Goal: Information Seeking & Learning: Learn about a topic

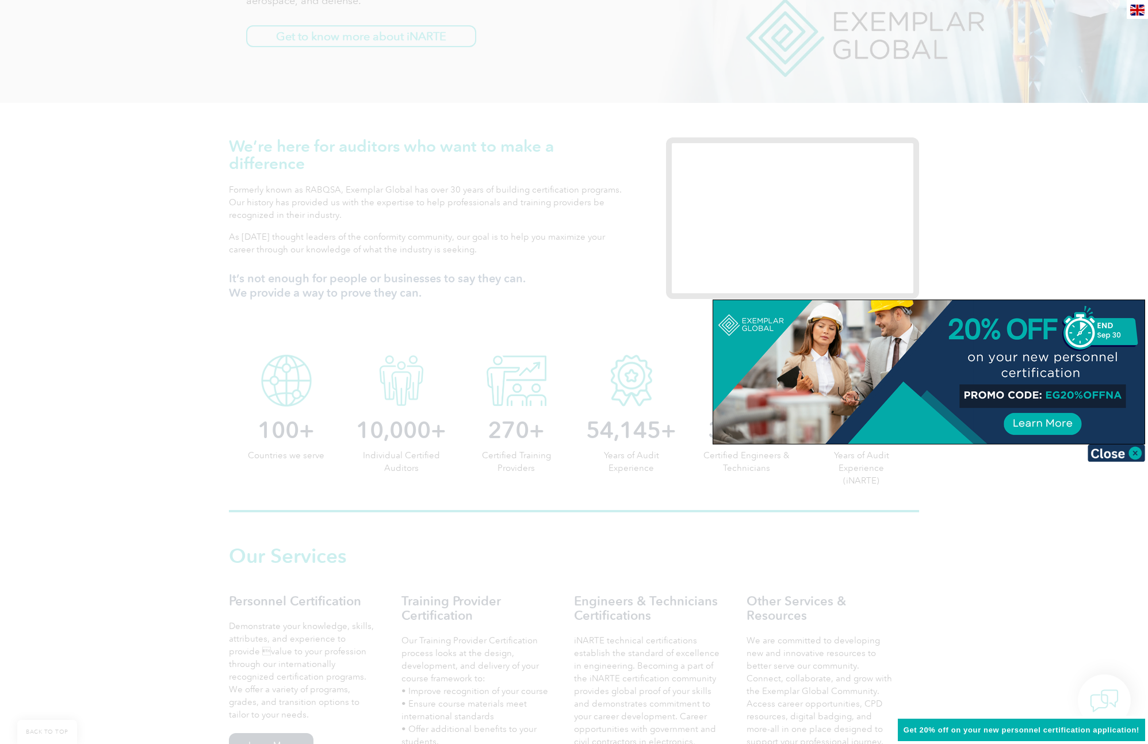
scroll to position [401, 0]
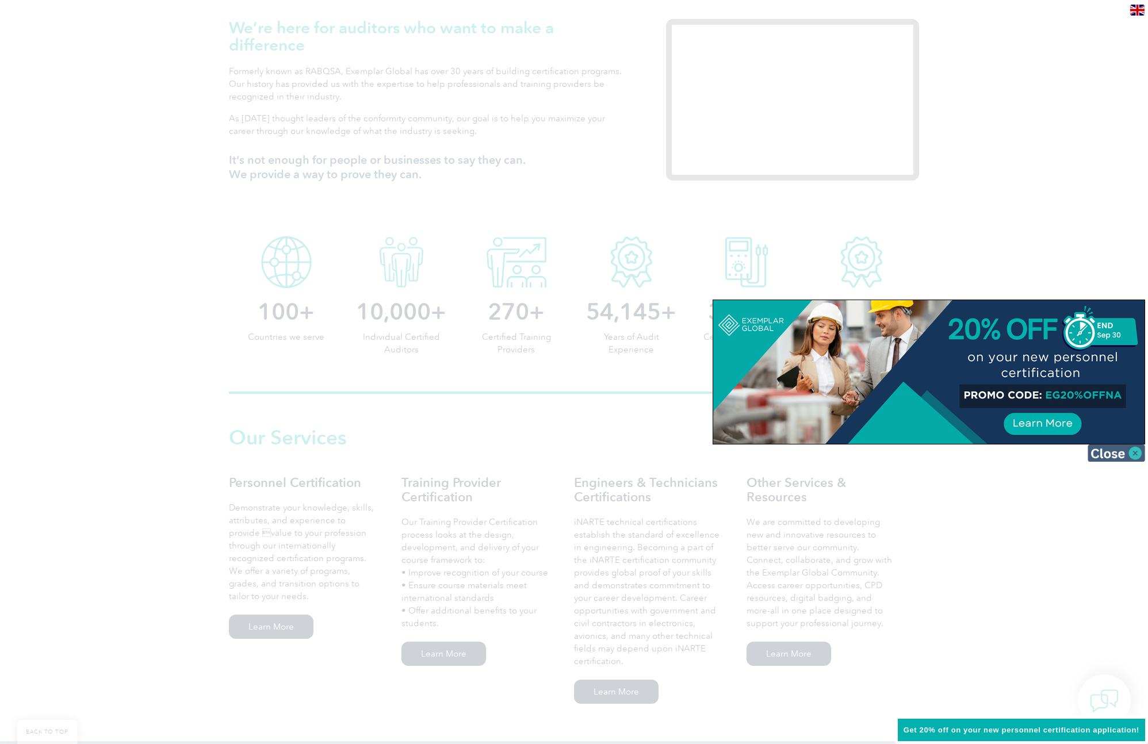
click at [1139, 453] on img at bounding box center [1117, 453] width 58 height 17
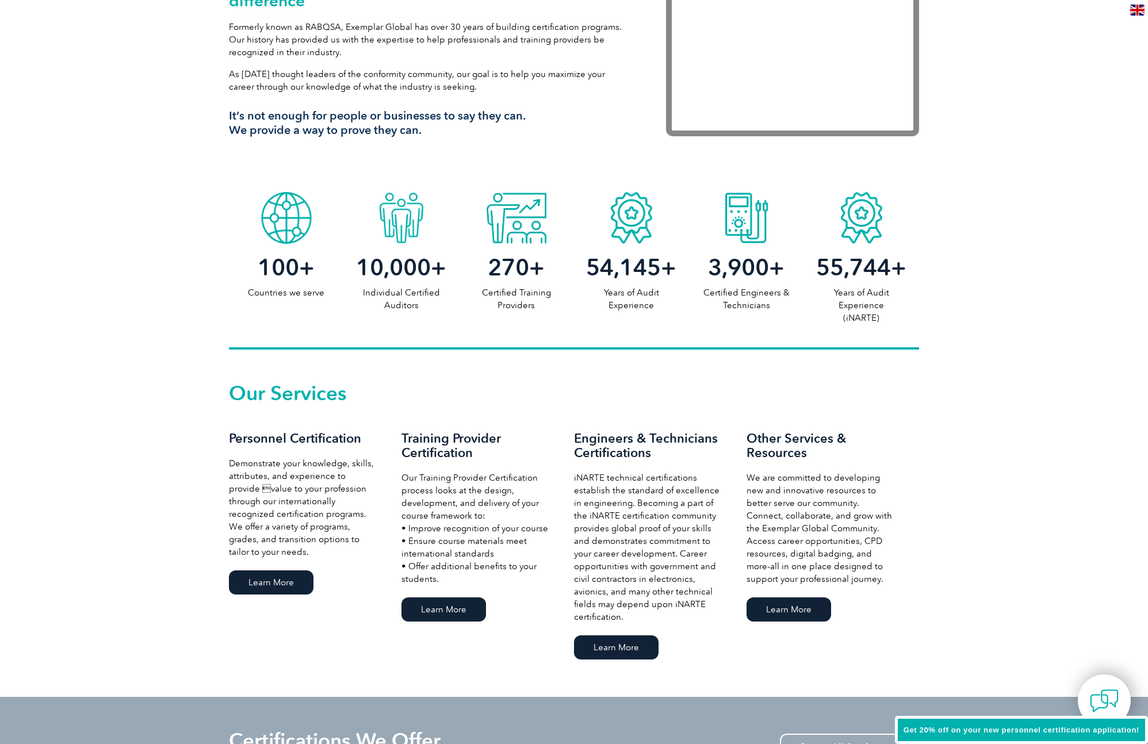
scroll to position [0, 0]
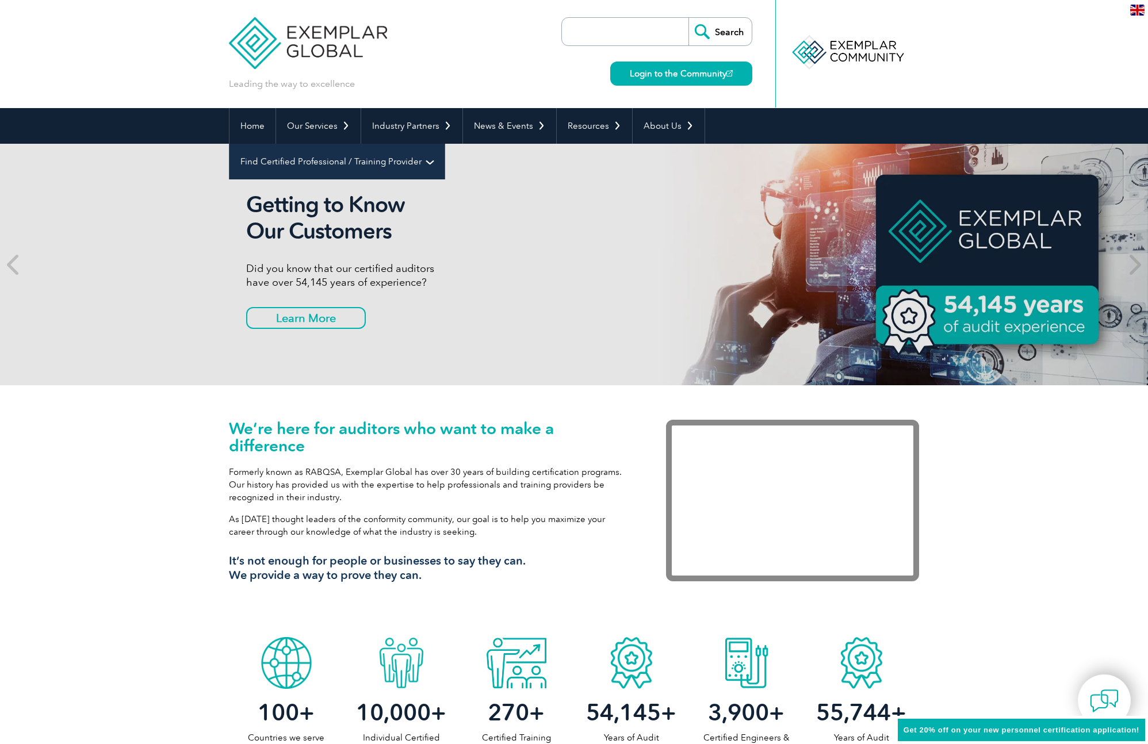
click at [445, 144] on link "Find Certified Professional / Training Provider" at bounding box center [337, 162] width 215 height 36
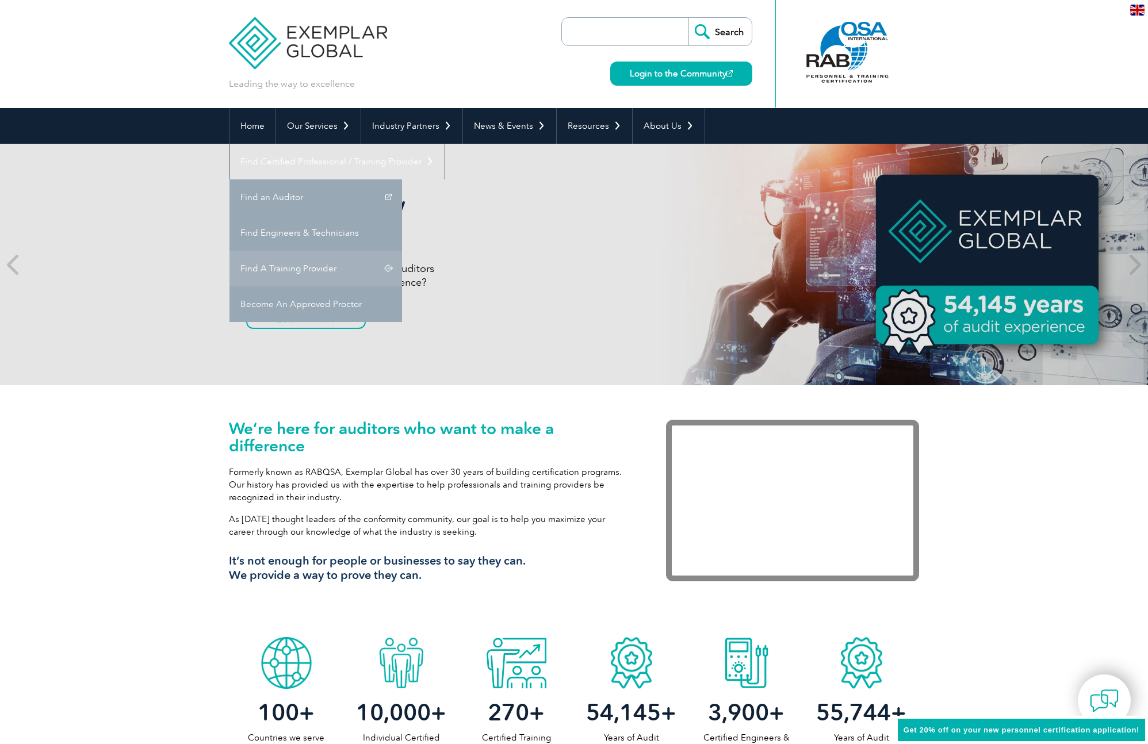
click at [402, 251] on link "Find A Training Provider" at bounding box center [316, 269] width 173 height 36
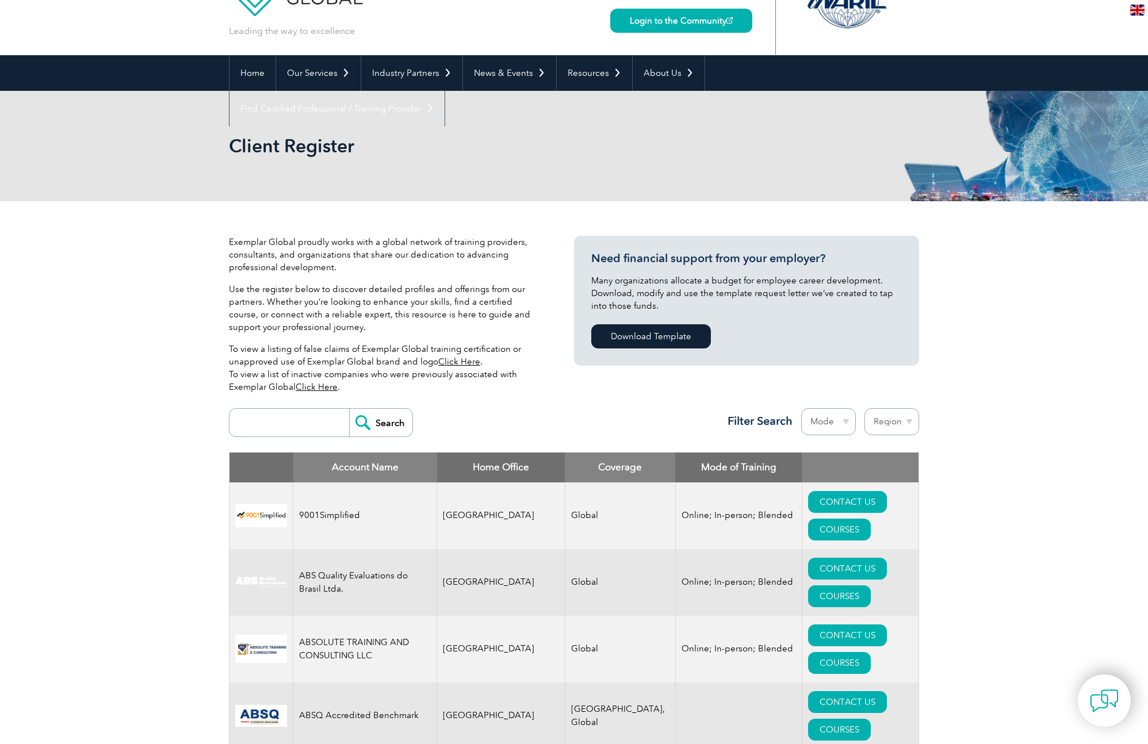
scroll to position [75, 0]
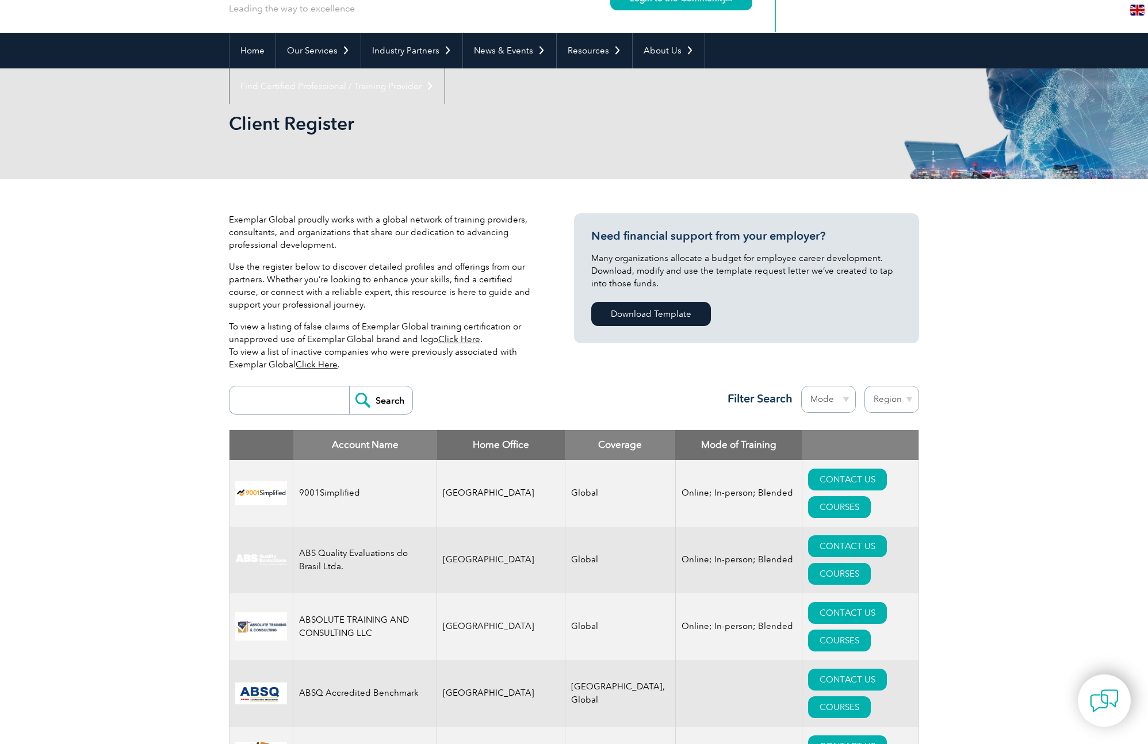
click at [872, 384] on div "Search Region [GEOGRAPHIC_DATA] [GEOGRAPHIC_DATA] [GEOGRAPHIC_DATA] [GEOGRAPHIC…" at bounding box center [574, 405] width 690 height 50
click at [830, 397] on select "Mode Online In-person Blended" at bounding box center [828, 399] width 55 height 27
click at [889, 399] on select "Region [GEOGRAPHIC_DATA] [GEOGRAPHIC_DATA] [GEOGRAPHIC_DATA] [GEOGRAPHIC_DATA] …" at bounding box center [892, 399] width 55 height 27
select select "[GEOGRAPHIC_DATA]"
click at [865, 386] on select "Region [GEOGRAPHIC_DATA] [GEOGRAPHIC_DATA] [GEOGRAPHIC_DATA] [GEOGRAPHIC_DATA] …" at bounding box center [892, 399] width 55 height 27
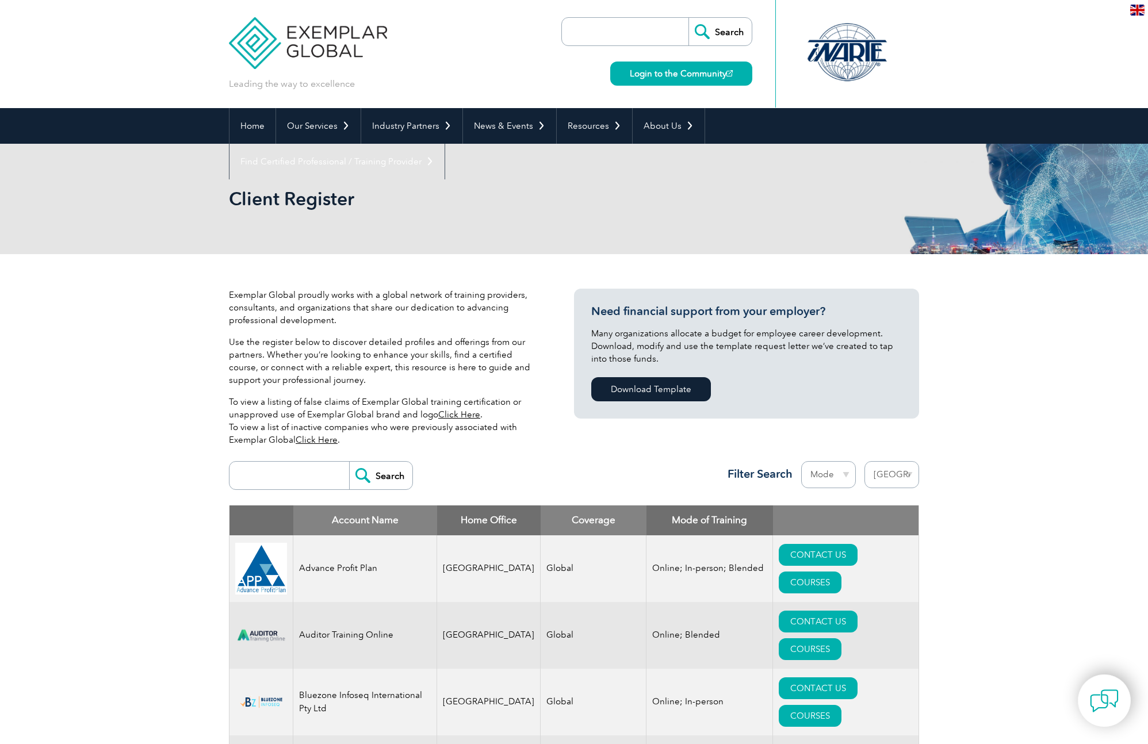
select select "[GEOGRAPHIC_DATA]"
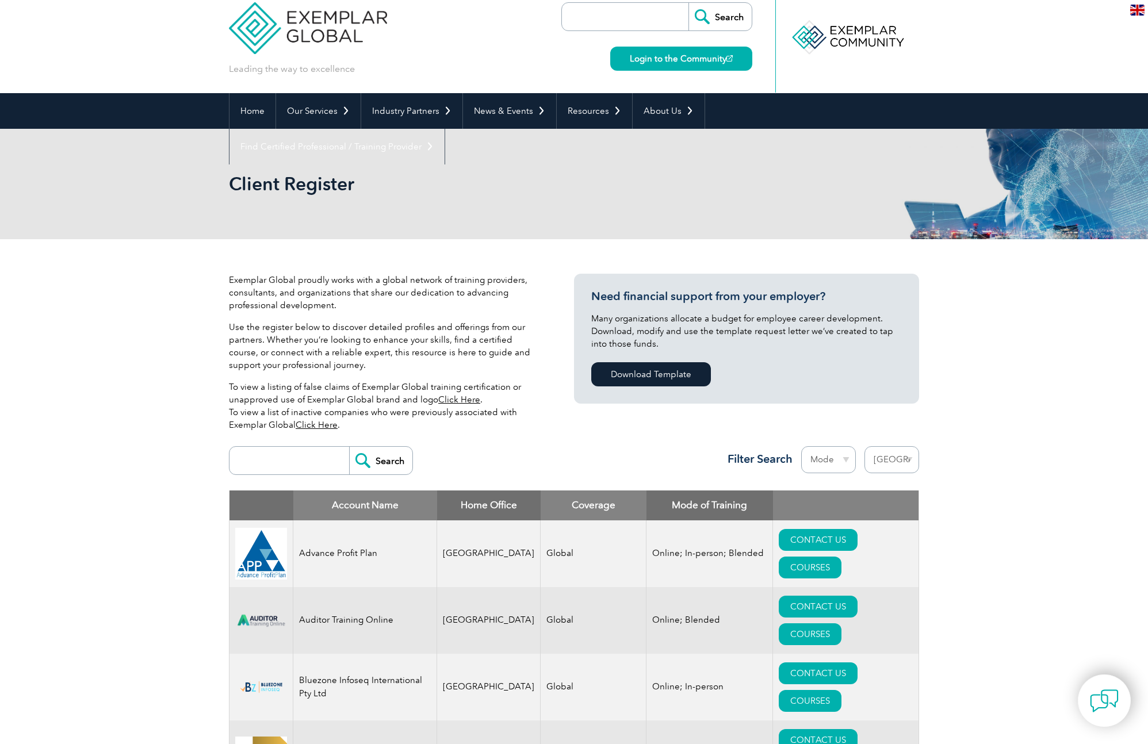
scroll to position [57, 0]
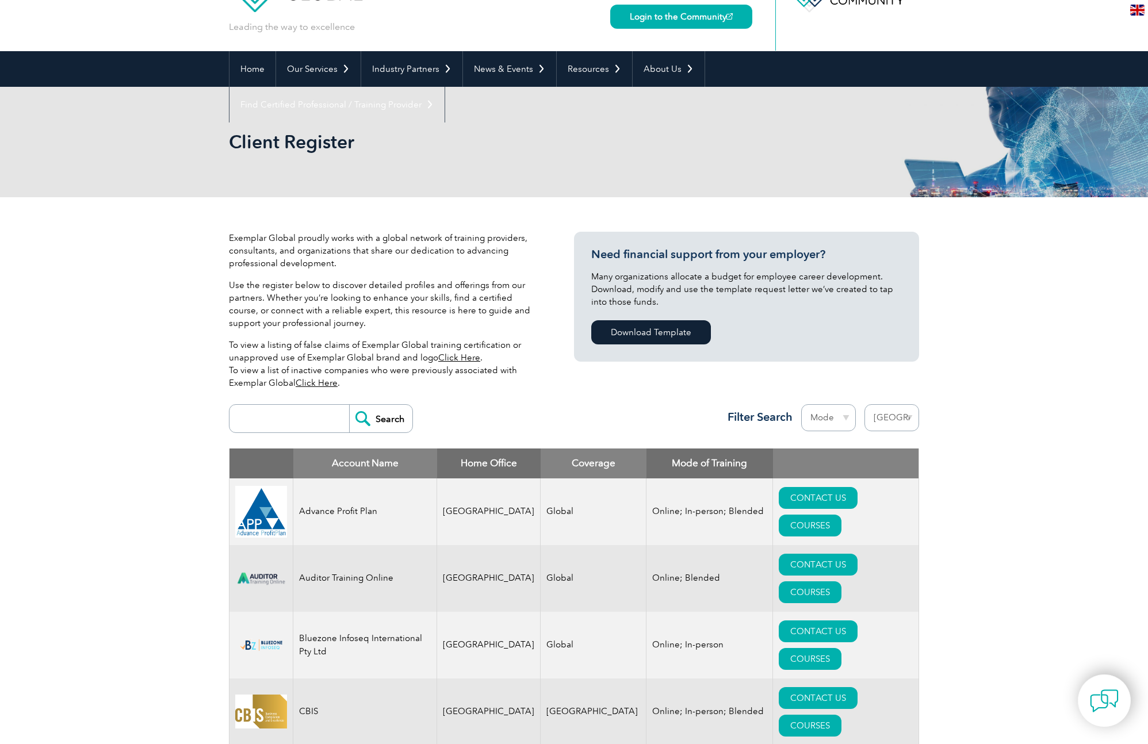
click at [842, 417] on select "Mode Online In-person Blended" at bounding box center [828, 417] width 55 height 27
select select "In-person"
click at [801, 404] on select "Mode Online In-person Blended" at bounding box center [828, 417] width 55 height 27
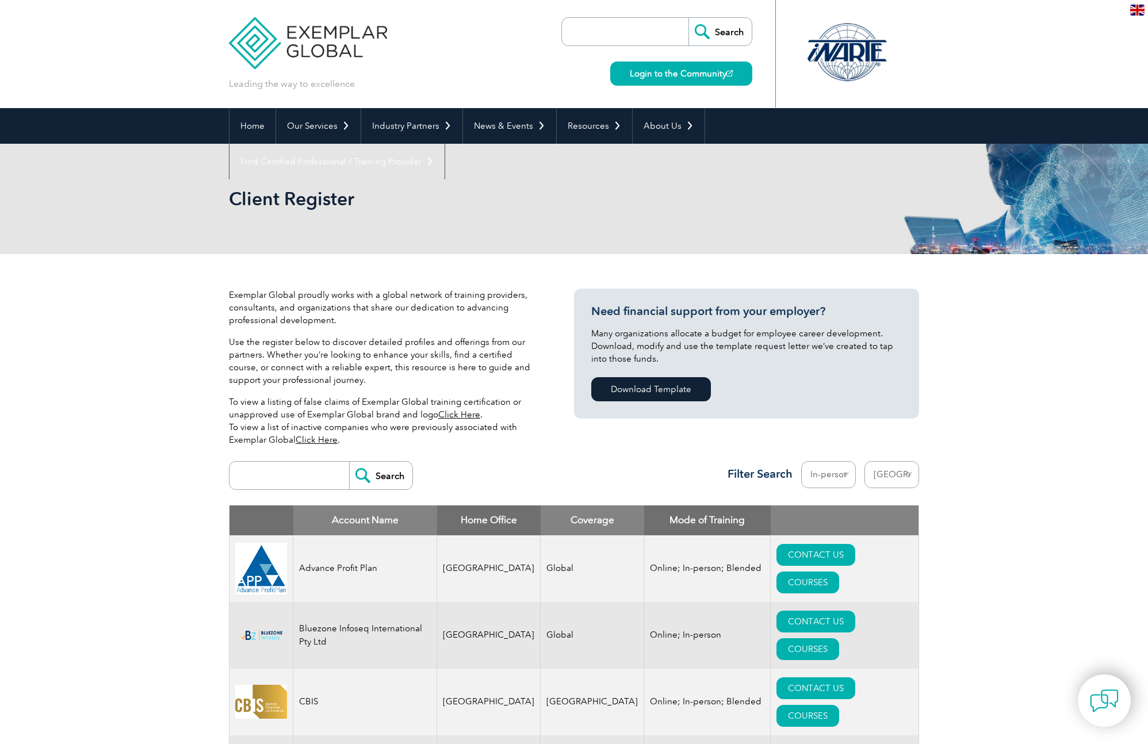
select select "[GEOGRAPHIC_DATA]"
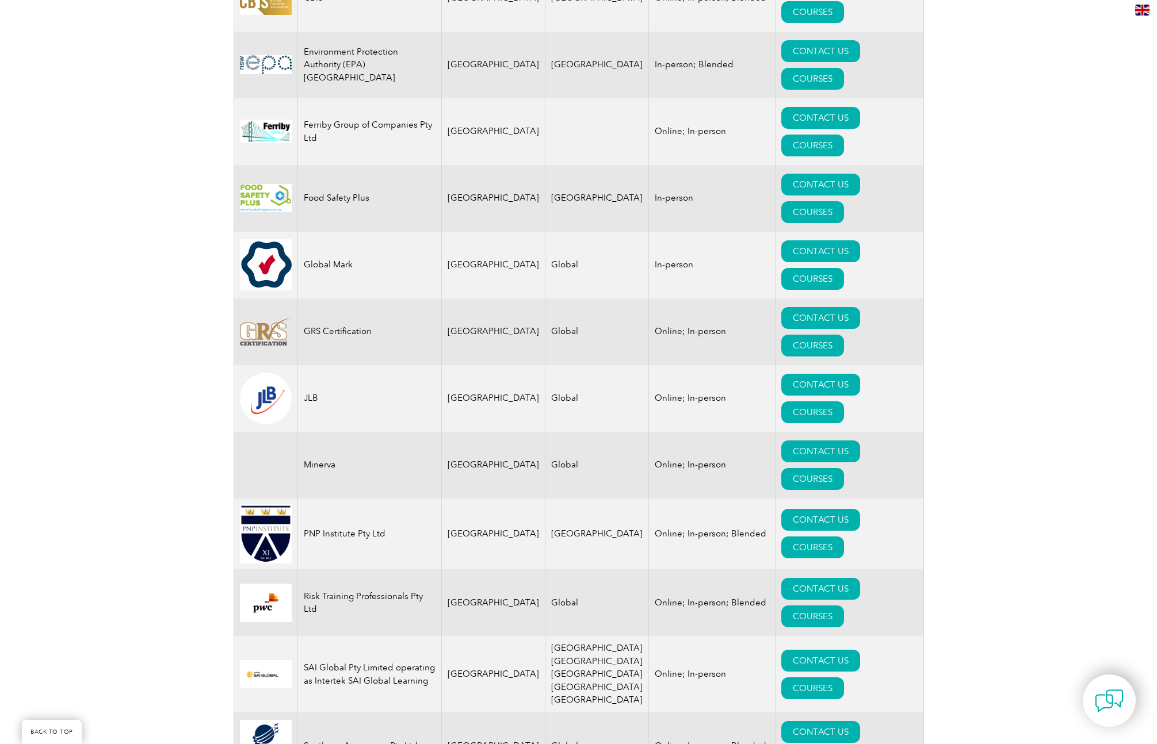
scroll to position [697, 0]
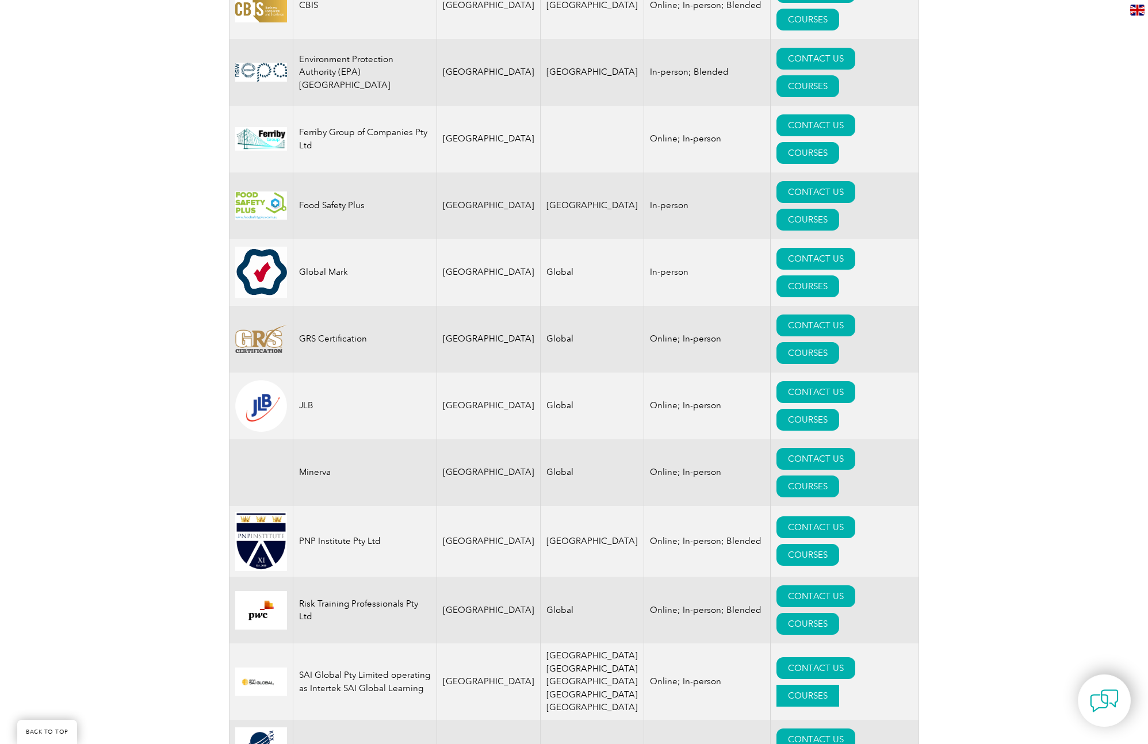
click at [839, 685] on link "COURSES" at bounding box center [808, 696] width 63 height 22
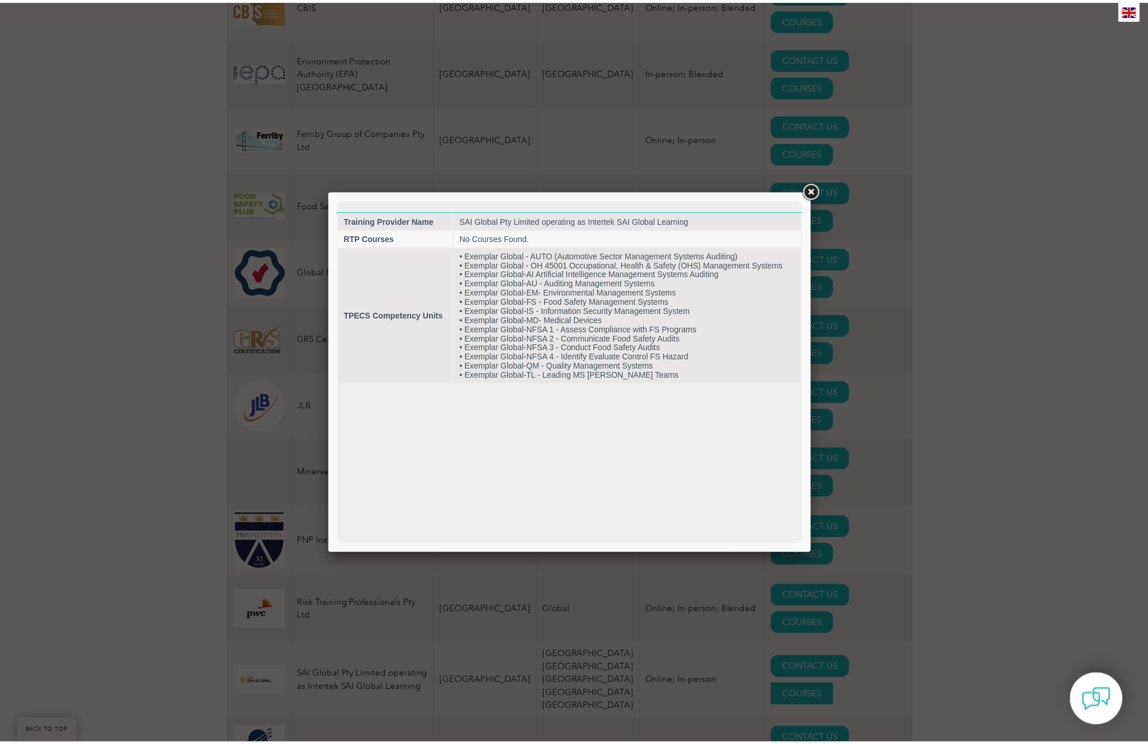
scroll to position [0, 0]
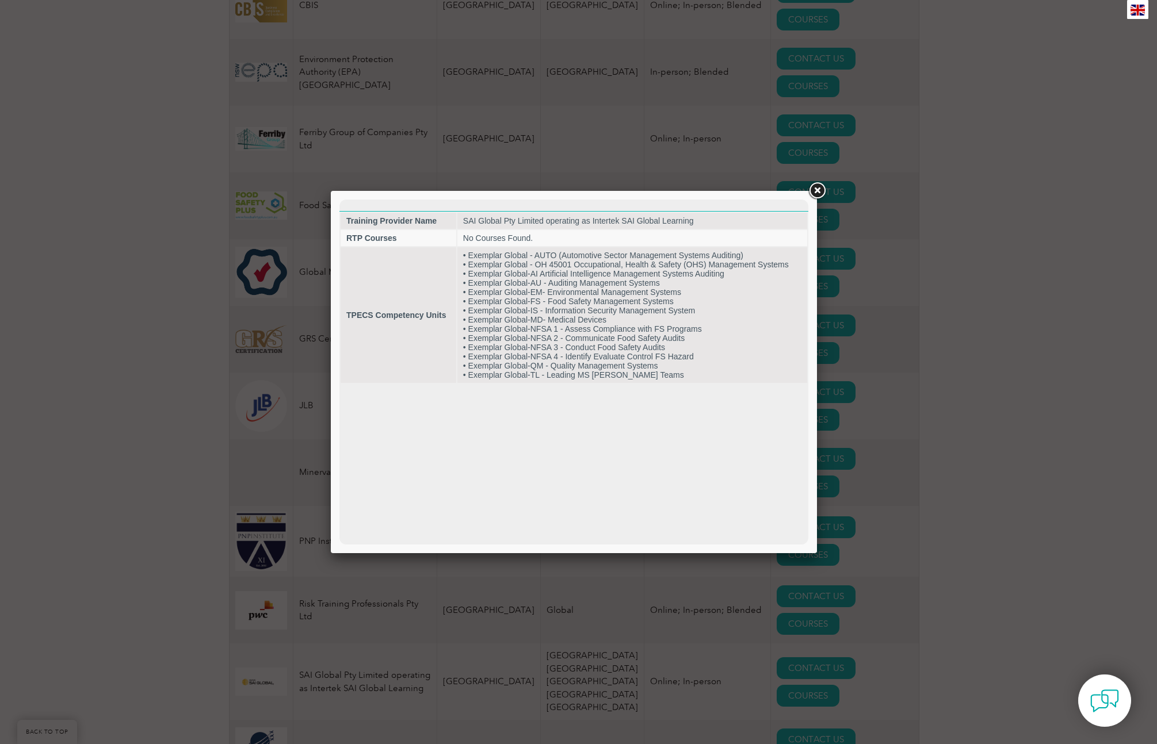
click at [819, 189] on link at bounding box center [817, 191] width 21 height 21
